Goal: Information Seeking & Learning: Compare options

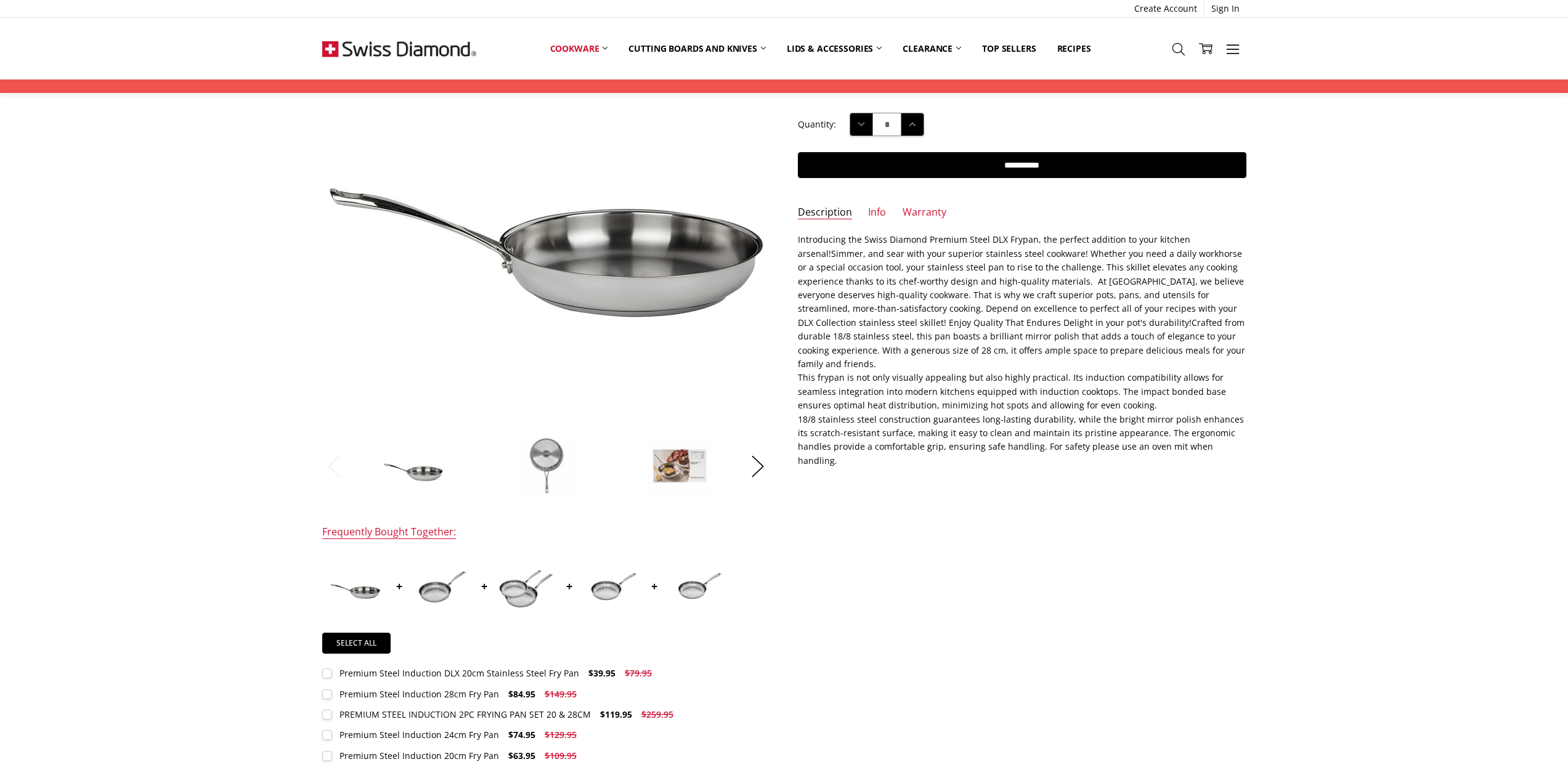
scroll to position [185, 0]
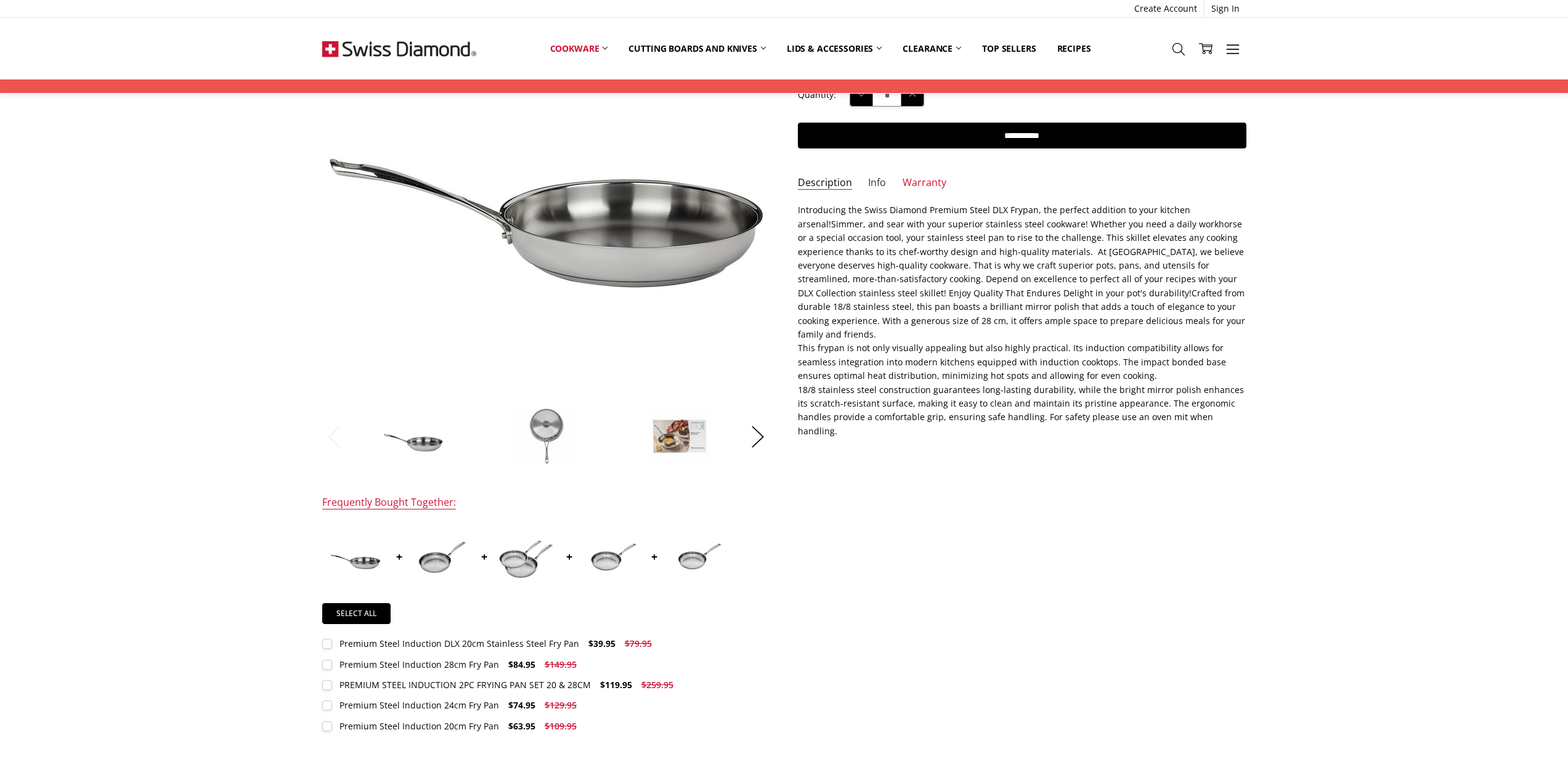
click at [879, 180] on link "Info" at bounding box center [877, 183] width 18 height 15
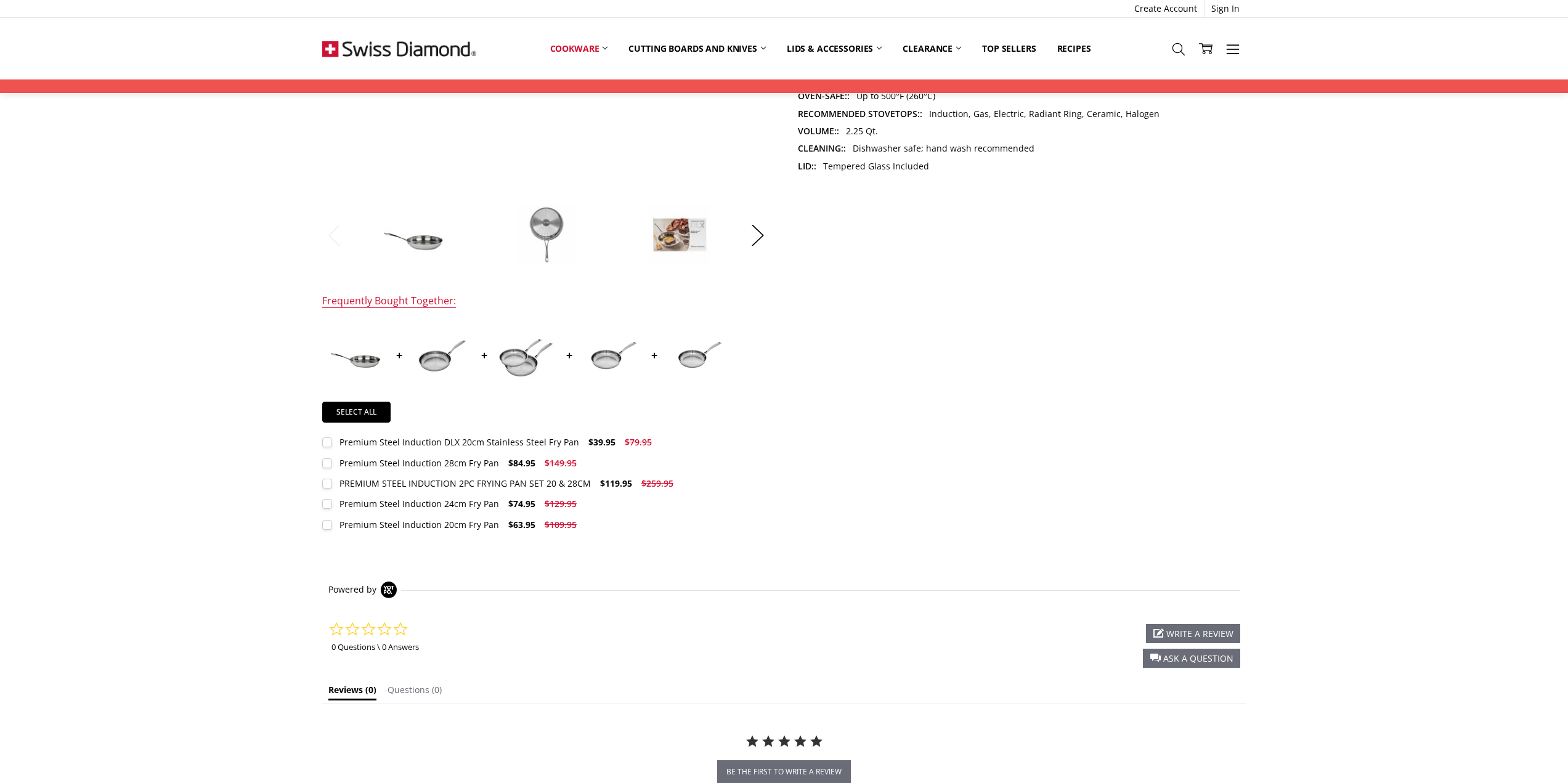
scroll to position [370, 0]
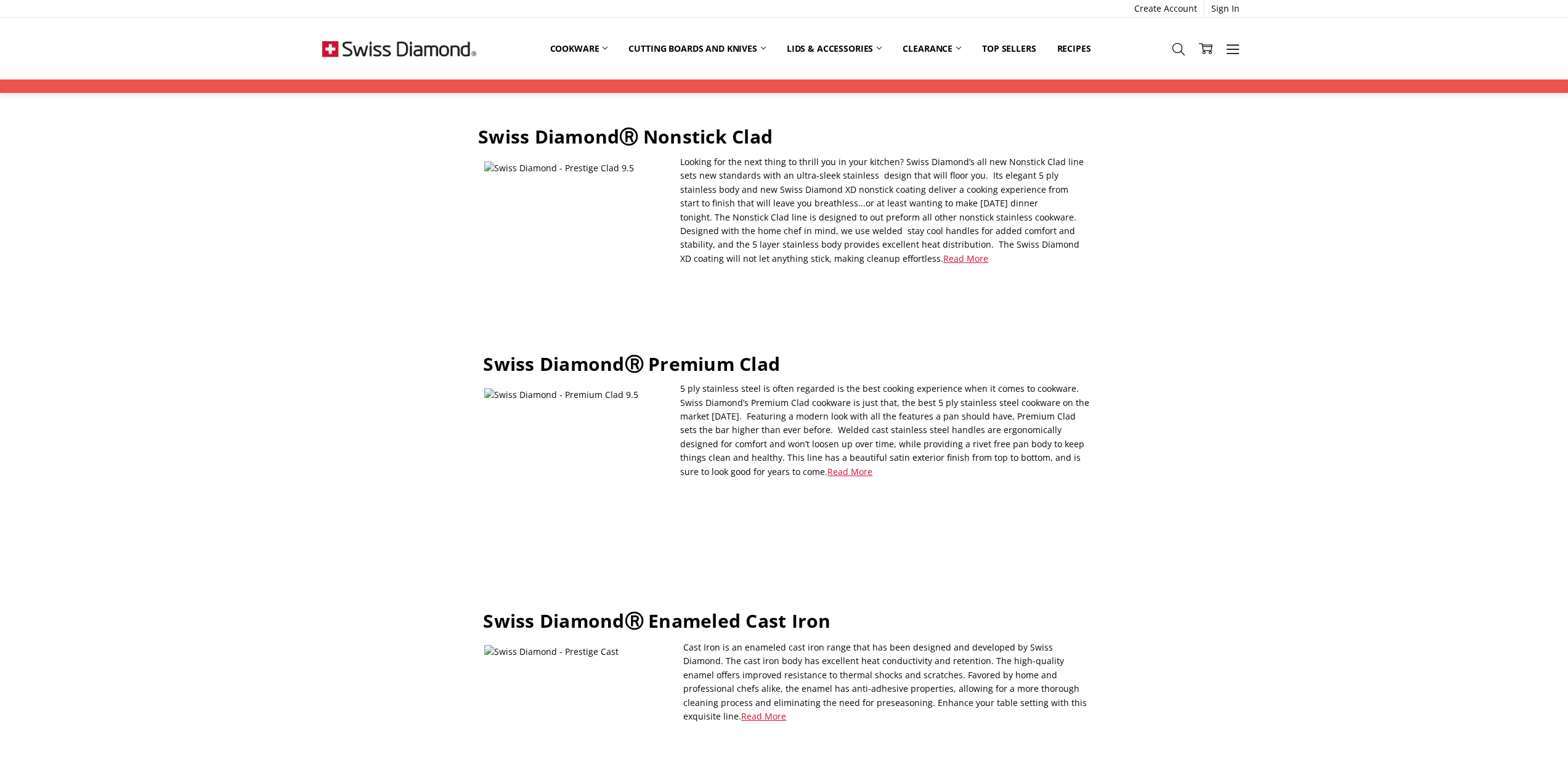
scroll to position [555, 0]
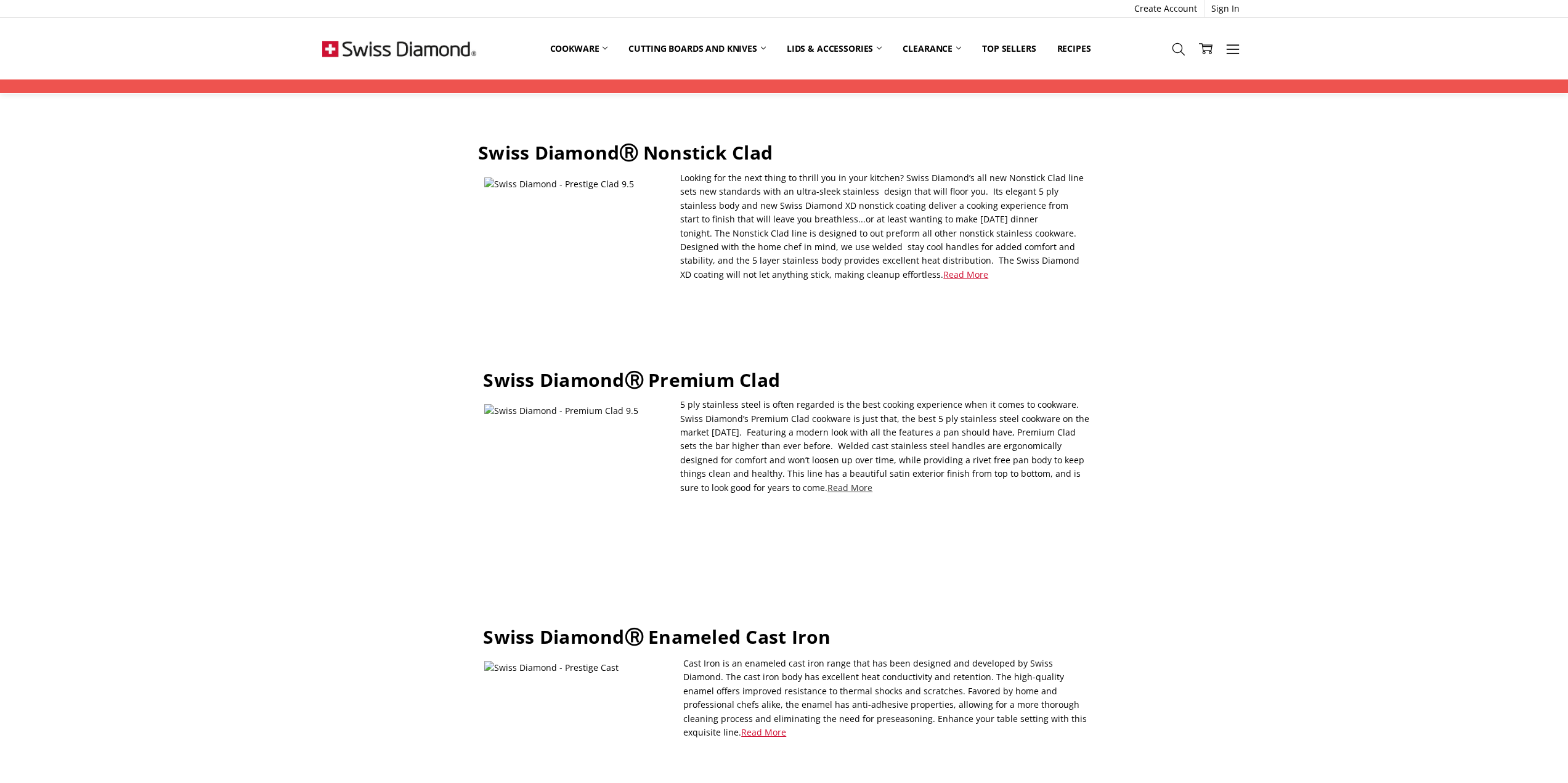
click at [827, 482] on link "Read More" at bounding box center [849, 488] width 45 height 12
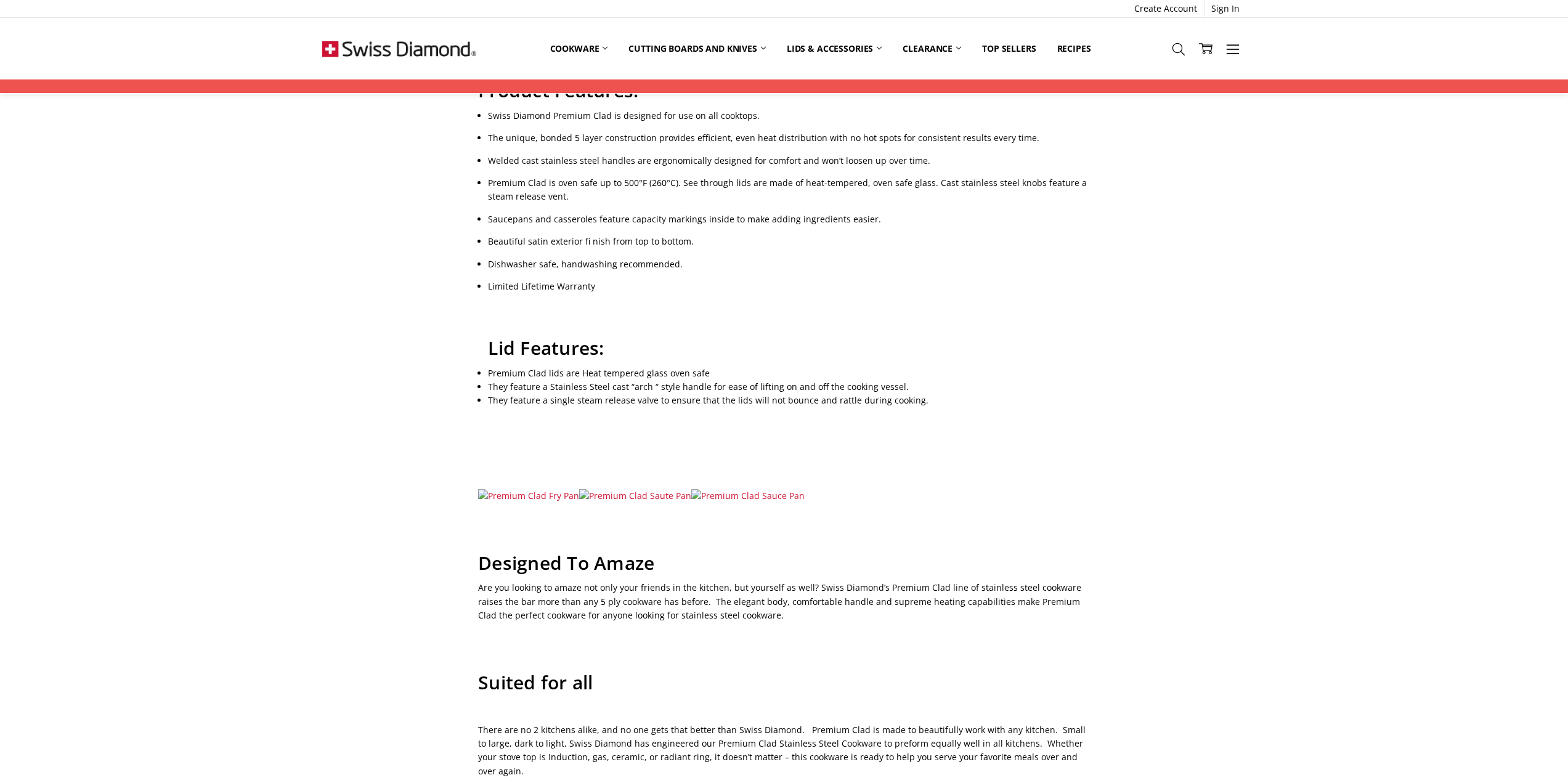
scroll to position [185, 0]
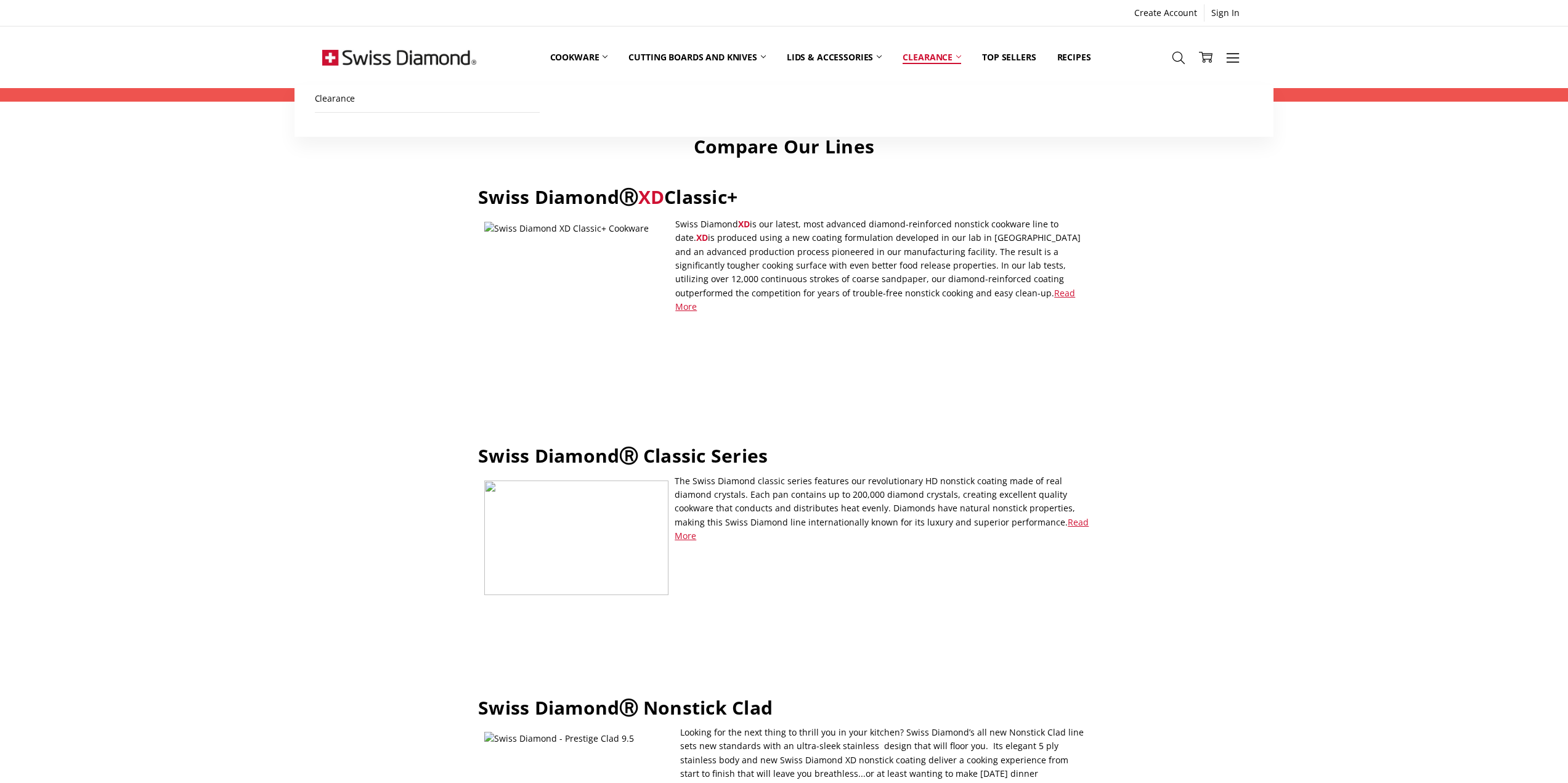
click at [953, 56] on link "Clearance" at bounding box center [931, 57] width 79 height 55
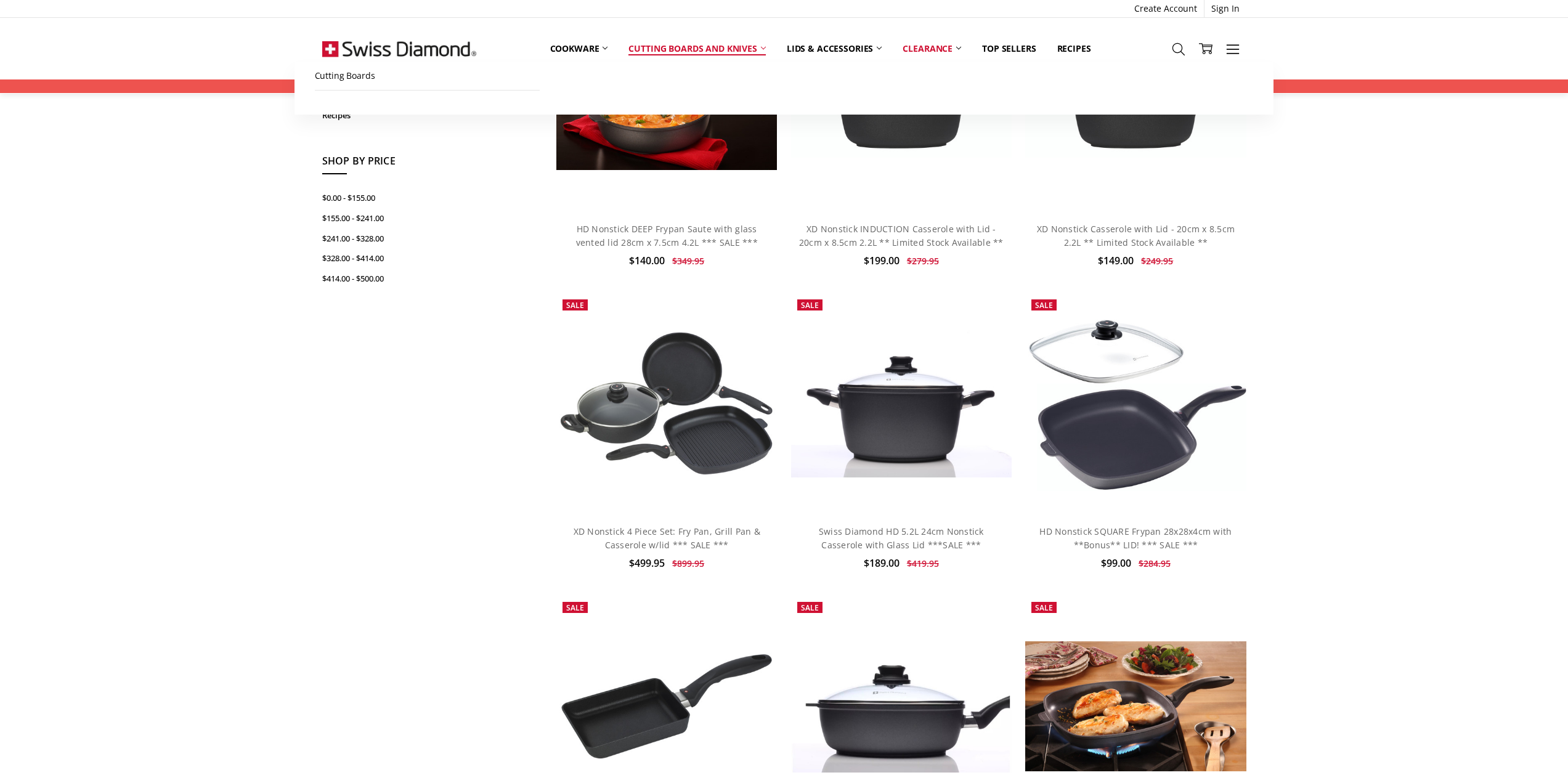
scroll to position [185, 0]
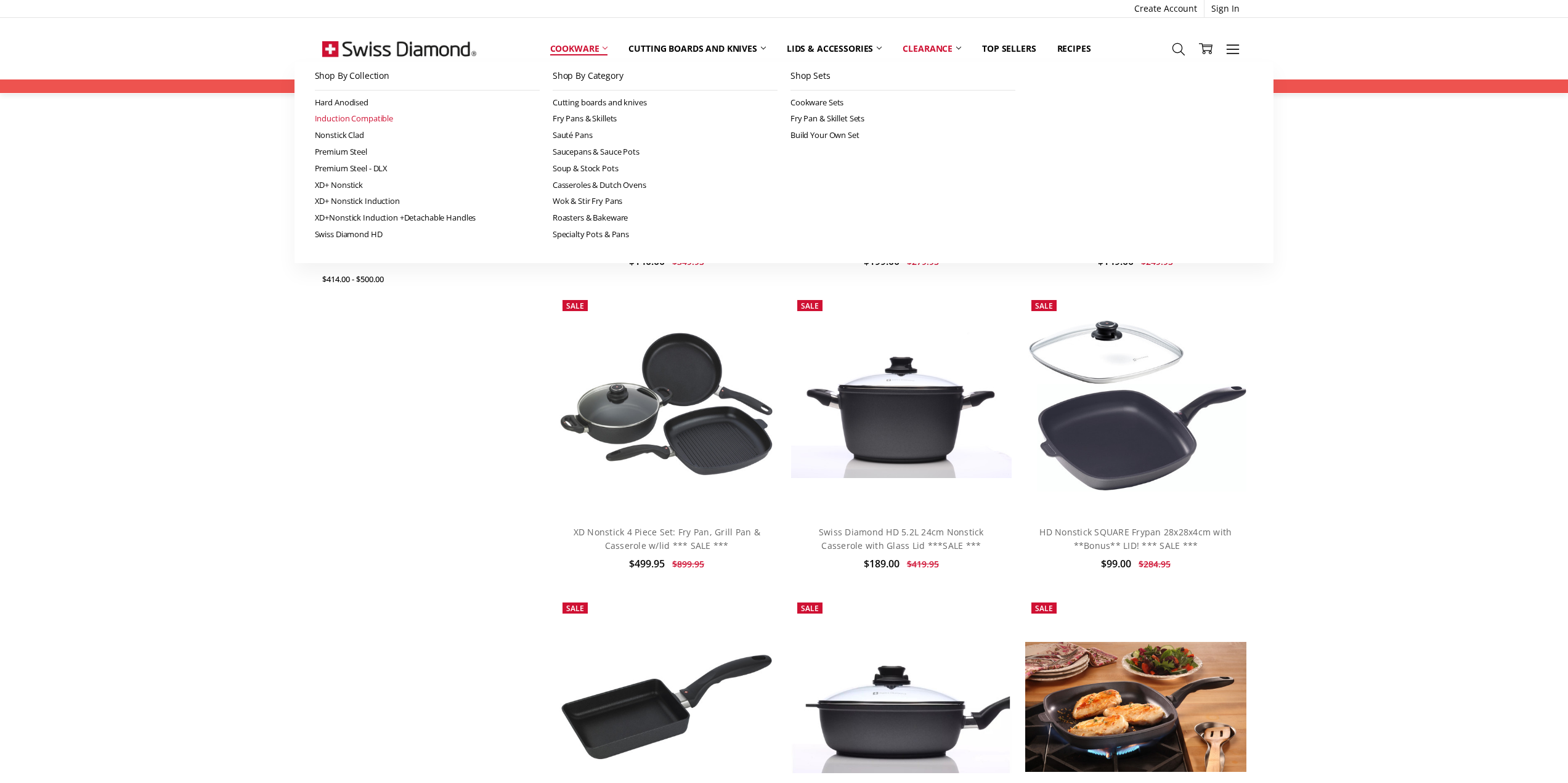
click at [355, 116] on link "Induction Compatible" at bounding box center [426, 118] width 225 height 16
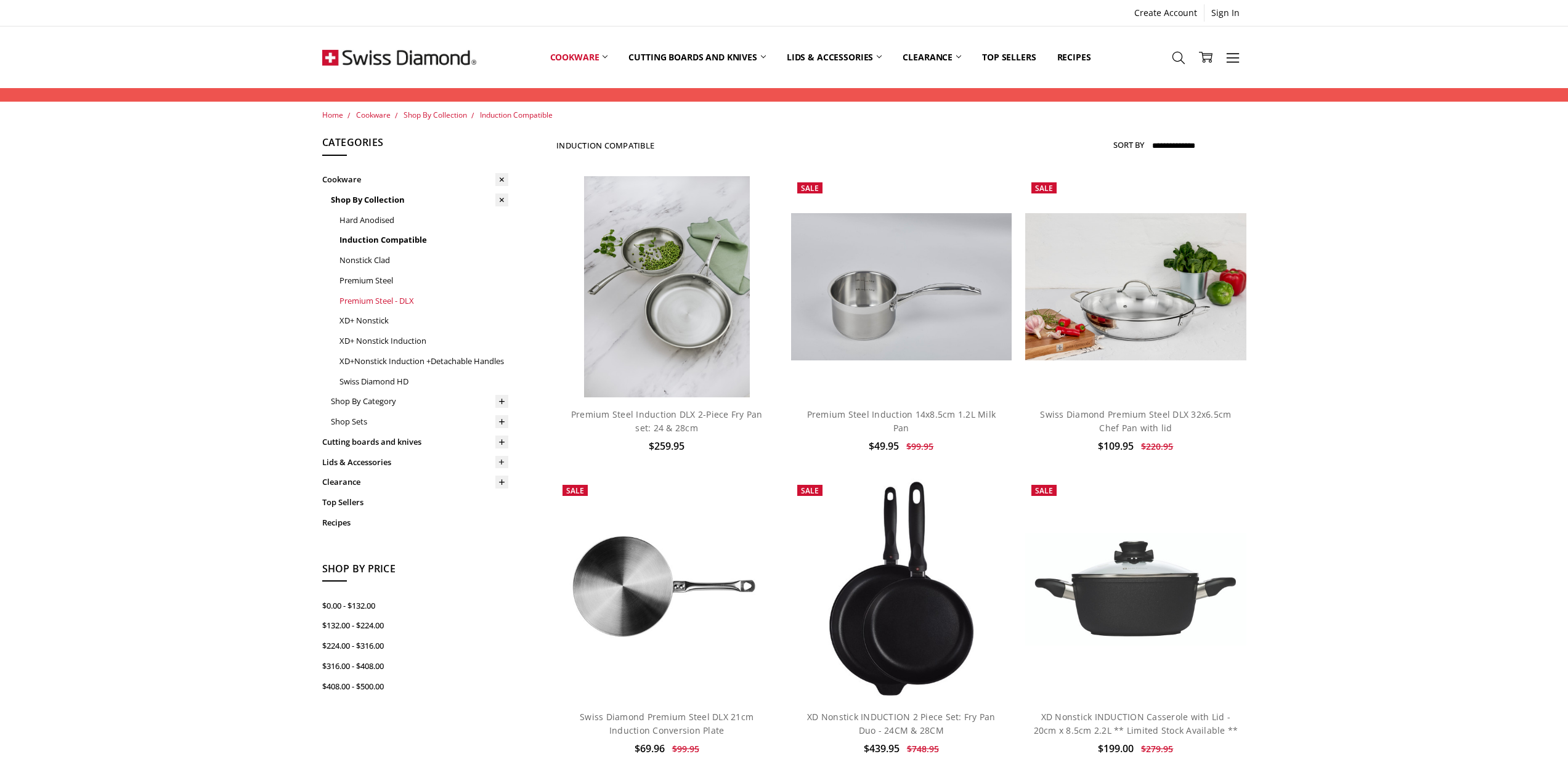
click at [408, 303] on link "Premium Steel - DLX" at bounding box center [424, 301] width 169 height 21
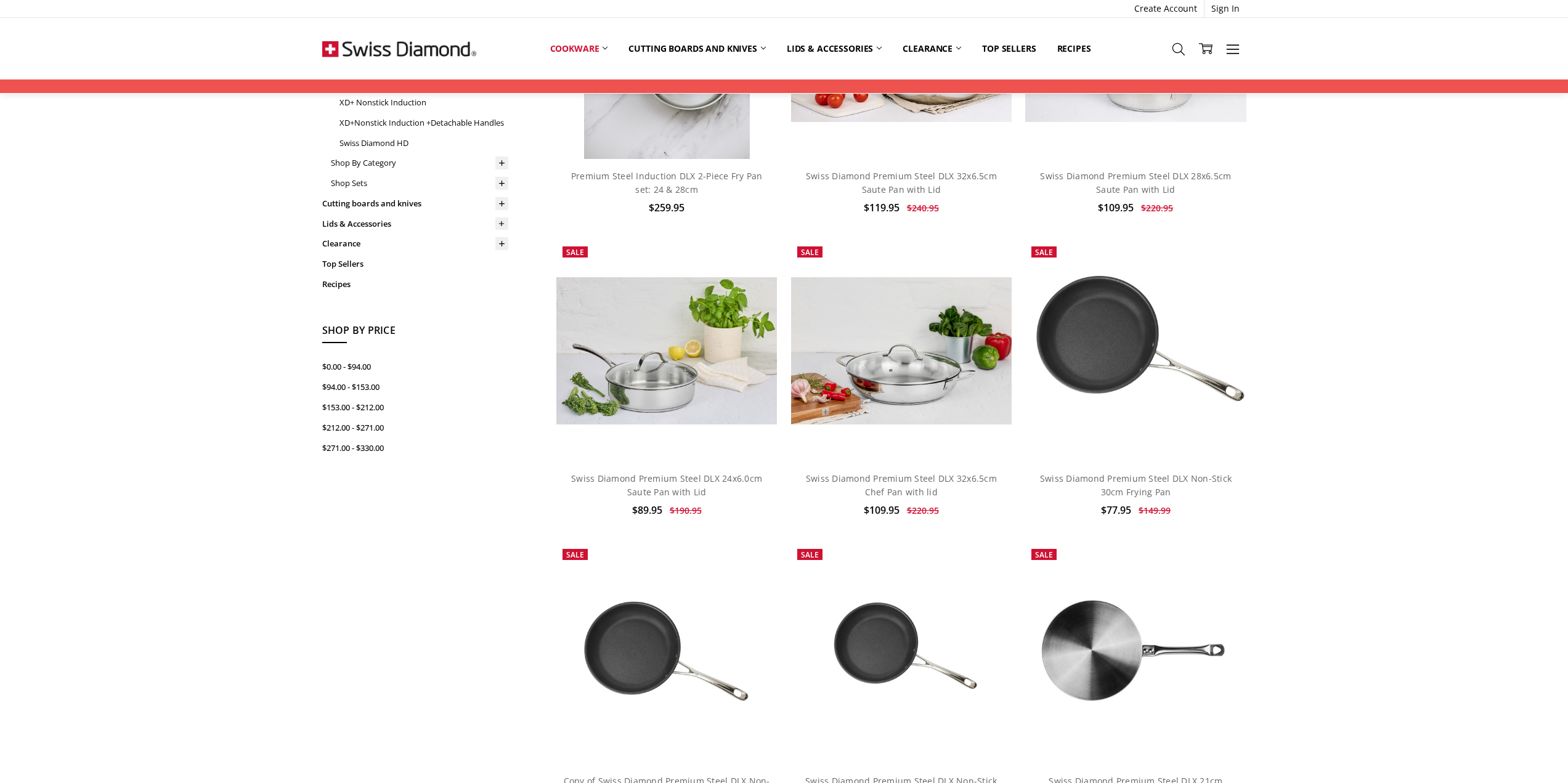
scroll to position [246, 0]
